Goal: Information Seeking & Learning: Learn about a topic

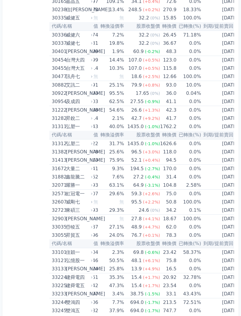
scroll to position [0, 52]
click at [194, 169] on td "0.0%" at bounding box center [189, 168] width 25 height 9
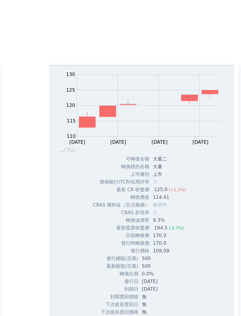
scroll to position [947, 0]
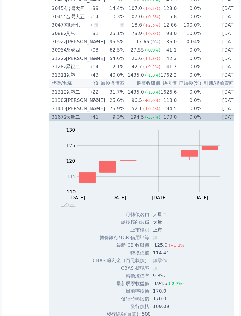
click at [146, 120] on div "(-2.7%)" at bounding box center [152, 117] width 15 height 8
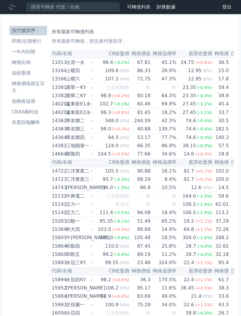
scroll to position [0, 0]
click at [28, 55] on li "一年內到期" at bounding box center [28, 51] width 38 height 7
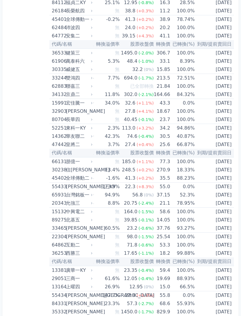
scroll to position [335, 0]
click at [216, 63] on td "[DATE]" at bounding box center [214, 61] width 39 height 8
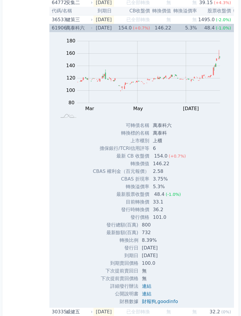
scroll to position [0, 0]
click at [206, 28] on td "48.4 (-1.0%)" at bounding box center [214, 28] width 34 height 8
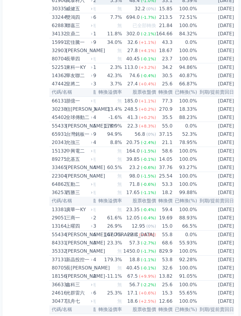
scroll to position [0, 74]
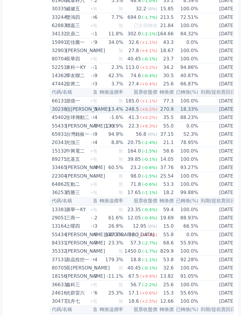
click at [185, 105] on td "18.33%" at bounding box center [186, 109] width 25 height 8
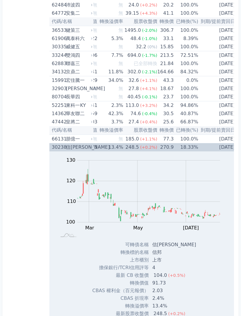
scroll to position [359, 0]
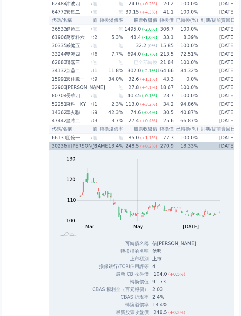
click at [218, 144] on td "[DATE]" at bounding box center [218, 146] width 39 height 8
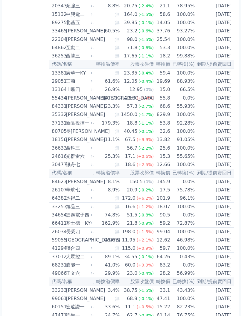
scroll to position [0, 84]
click at [107, 101] on td "147.7%" at bounding box center [107, 98] width 26 height 9
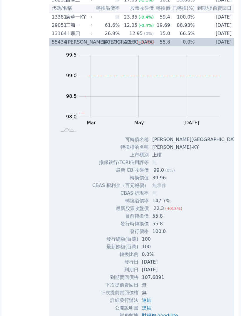
scroll to position [588, 0]
click at [207, 44] on td "[DATE]" at bounding box center [214, 42] width 39 height 9
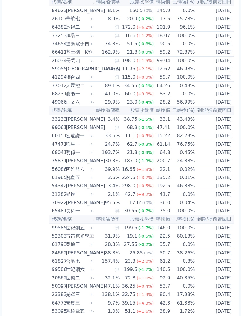
scroll to position [703, 0]
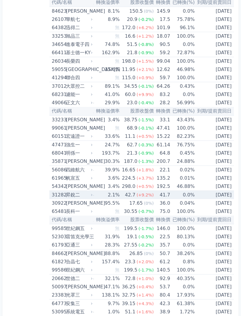
click at [212, 195] on td "[DATE]" at bounding box center [214, 195] width 39 height 9
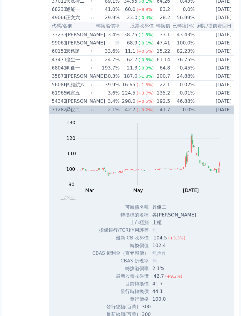
scroll to position [788, 0]
click at [215, 113] on td "[DATE]" at bounding box center [214, 110] width 39 height 9
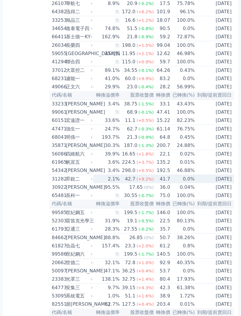
scroll to position [0, 84]
click at [210, 178] on td "[DATE]" at bounding box center [214, 179] width 39 height 9
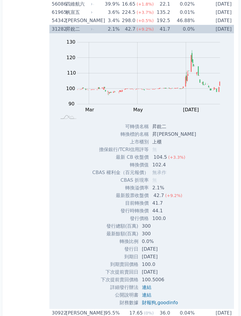
scroll to position [868, 0]
click at [150, 295] on link "連結" at bounding box center [146, 295] width 9 height 6
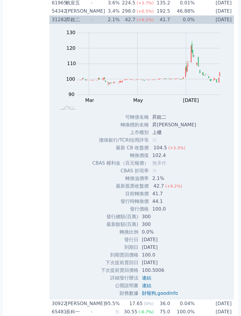
click at [189, 23] on td "0.0%" at bounding box center [182, 20] width 25 height 9
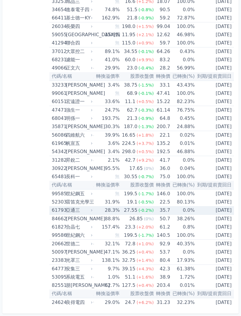
click at [228, 209] on td "[DATE]" at bounding box center [214, 210] width 39 height 9
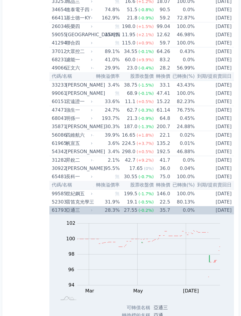
click at [69, 209] on div "亞通三" at bounding box center [79, 210] width 26 height 8
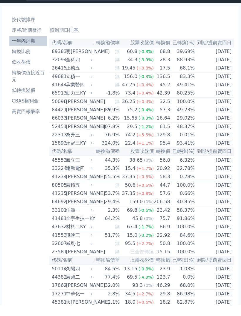
scroll to position [11, 0]
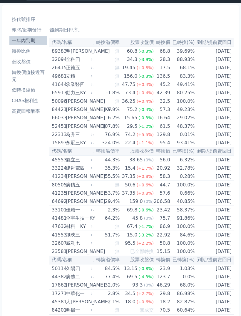
click at [112, 83] on td "無" at bounding box center [107, 84] width 26 height 8
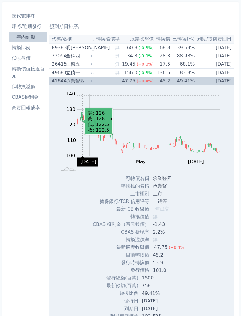
scroll to position [13, 0]
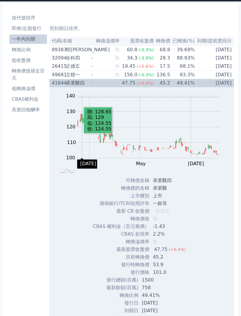
click at [88, 83] on div "承業醫四" at bounding box center [79, 83] width 26 height 8
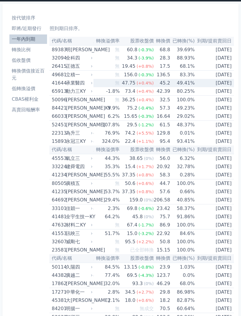
click at [21, 15] on li "按代號排序" at bounding box center [28, 17] width 38 height 7
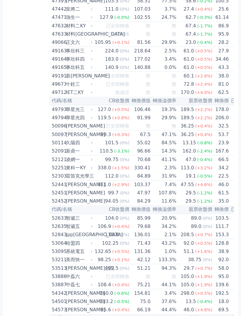
scroll to position [1909, 0]
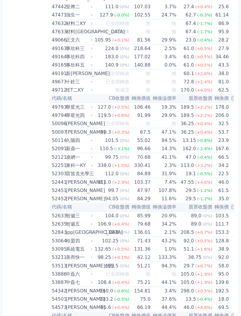
click at [222, 230] on td "153.3" at bounding box center [220, 232] width 16 height 9
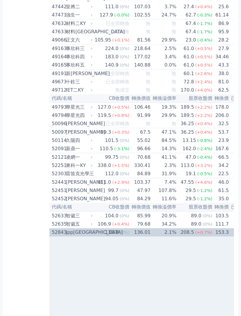
scroll to position [1910, 0]
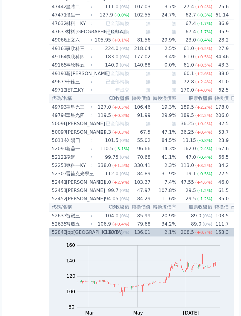
click at [218, 230] on td "153.3" at bounding box center [220, 232] width 16 height 8
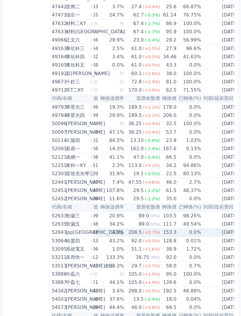
scroll to position [0, 52]
click at [219, 232] on td "[DATE]" at bounding box center [221, 232] width 39 height 9
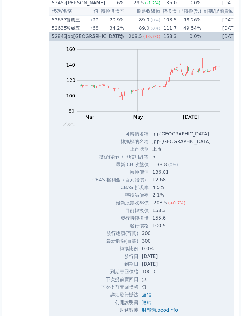
scroll to position [2105, 0]
